Goal: Navigation & Orientation: Find specific page/section

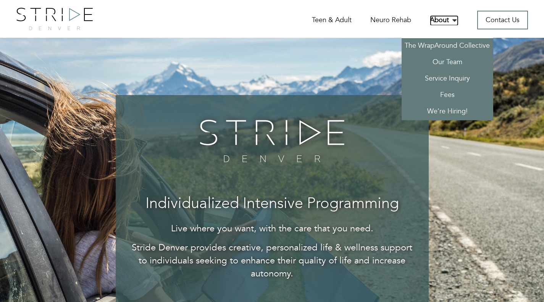
click at [446, 23] on link "About" at bounding box center [444, 20] width 29 height 11
click at [448, 61] on link "Our Team" at bounding box center [448, 63] width 92 height 16
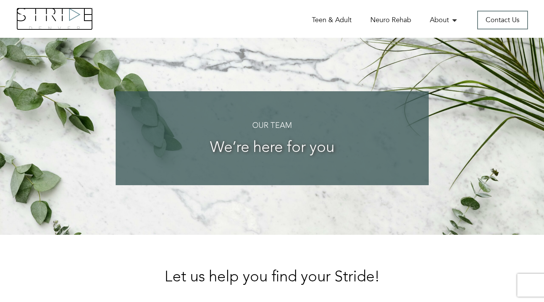
click at [65, 21] on img at bounding box center [54, 19] width 76 height 23
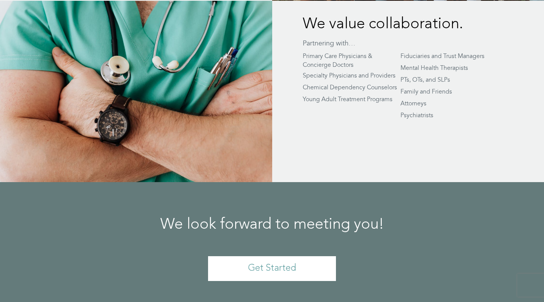
scroll to position [1785, 0]
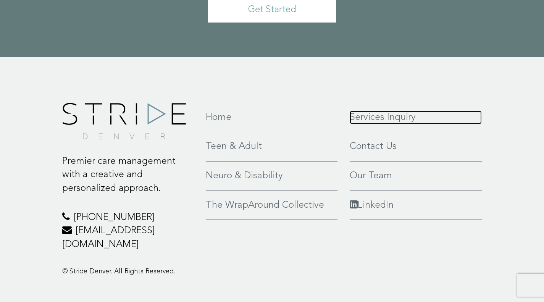
click at [382, 111] on link "Services Inquiry" at bounding box center [416, 118] width 132 height 14
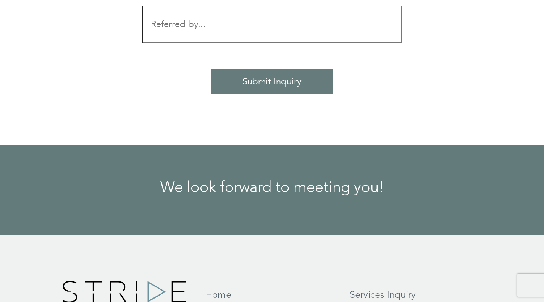
scroll to position [1066, 0]
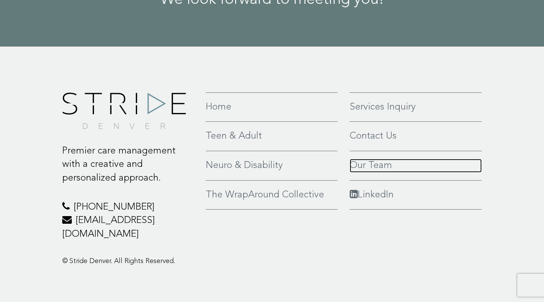
click at [367, 167] on link "Our Team" at bounding box center [416, 166] width 132 height 14
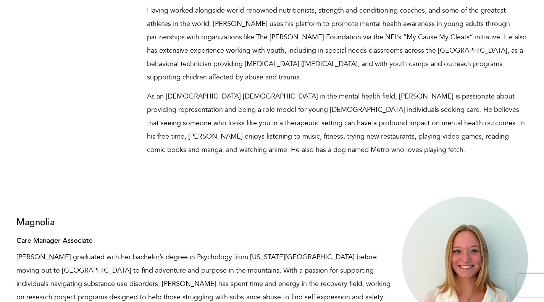
scroll to position [4656, 0]
